Goal: Navigation & Orientation: Find specific page/section

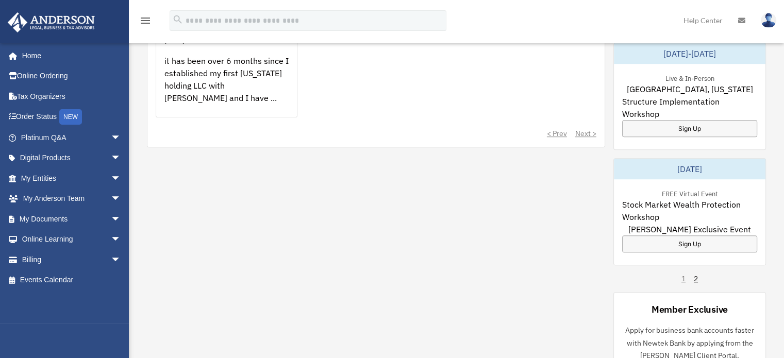
scroll to position [630, 0]
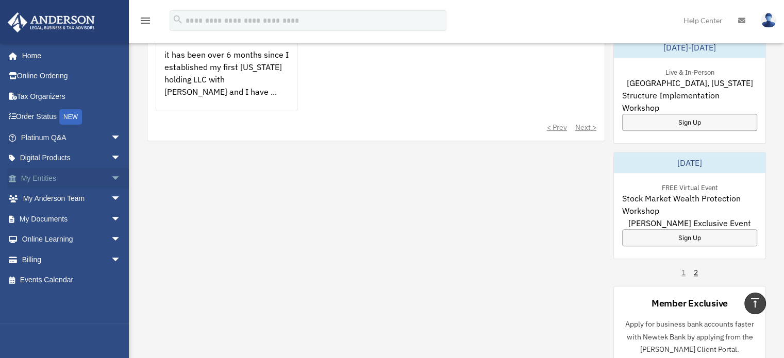
click at [43, 173] on link "My Entities arrow_drop_down" at bounding box center [71, 178] width 129 height 21
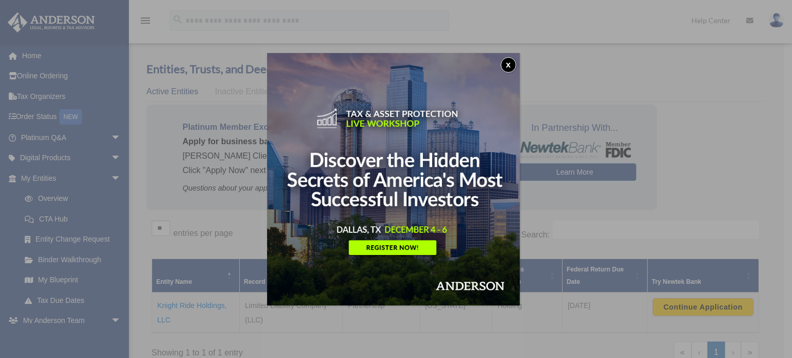
click at [509, 63] on button "x" at bounding box center [508, 64] width 15 height 15
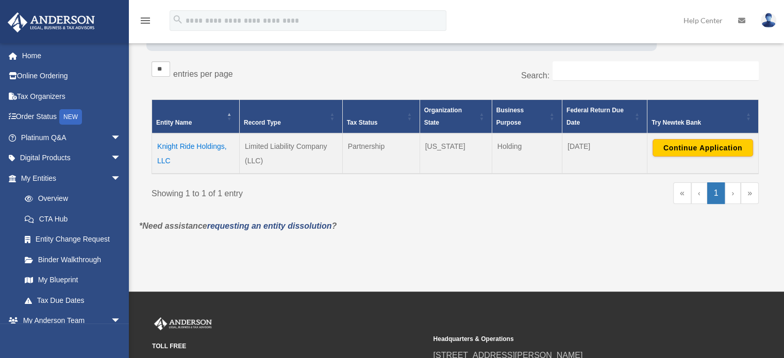
scroll to position [180, 0]
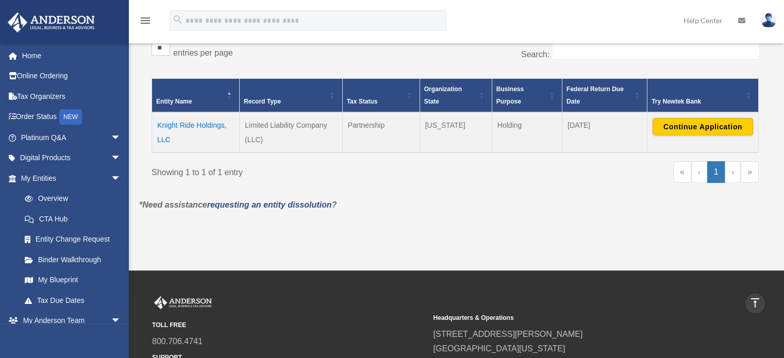
click at [183, 123] on td "Knight Ride Holdings, LLC" at bounding box center [196, 132] width 88 height 40
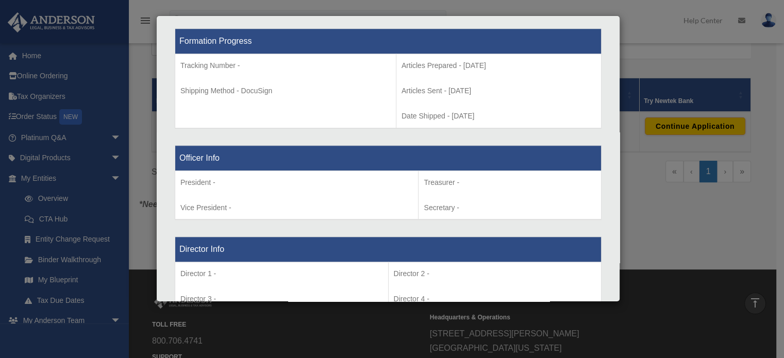
scroll to position [0, 0]
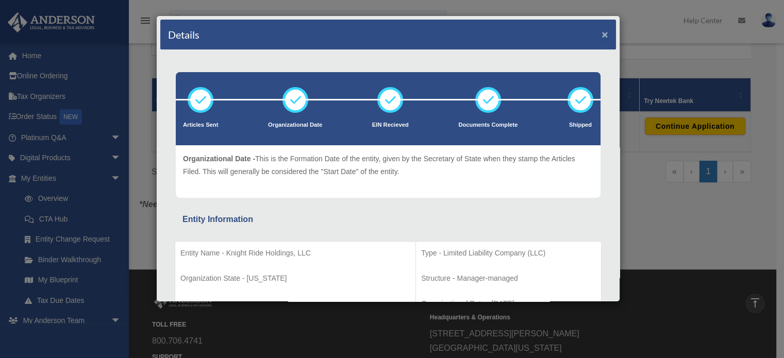
click at [602, 35] on button "×" at bounding box center [605, 34] width 7 height 11
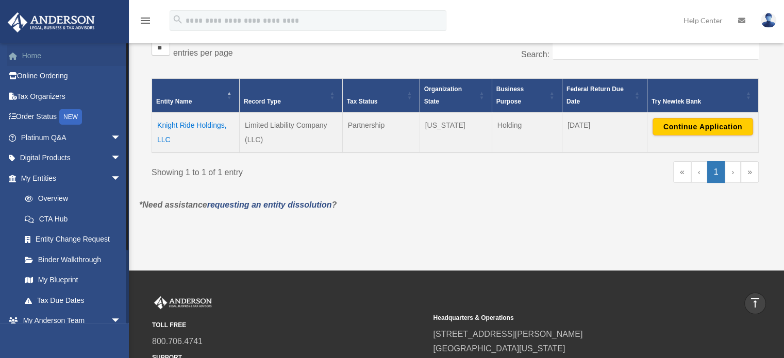
click at [53, 46] on link "Home" at bounding box center [71, 55] width 129 height 21
